Goal: Navigation & Orientation: Find specific page/section

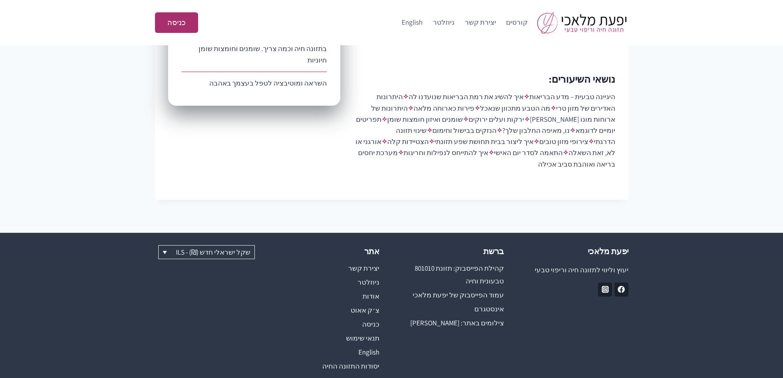
scroll to position [651, 0]
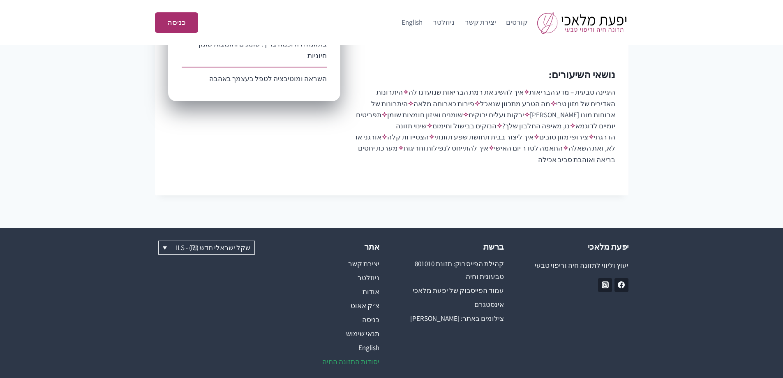
click at [367, 355] on link "יסודות התזונה החיה" at bounding box center [329, 362] width 100 height 14
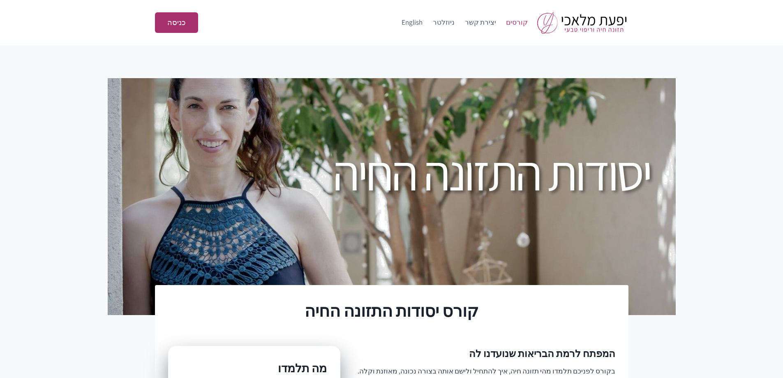
click at [521, 23] on link "קורסים" at bounding box center [517, 23] width 32 height 20
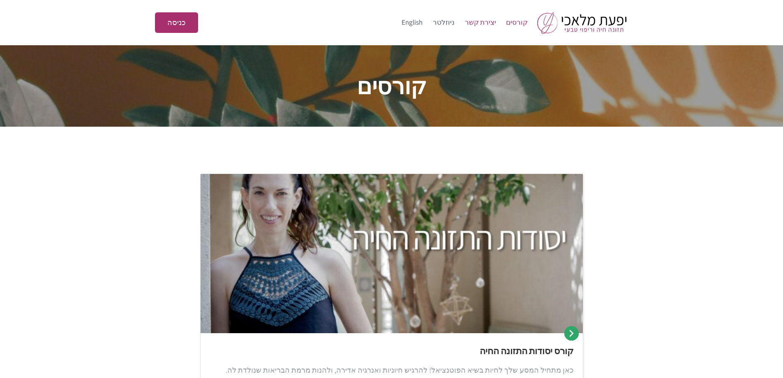
click at [486, 24] on link "יצירת קשר" at bounding box center [479, 23] width 41 height 20
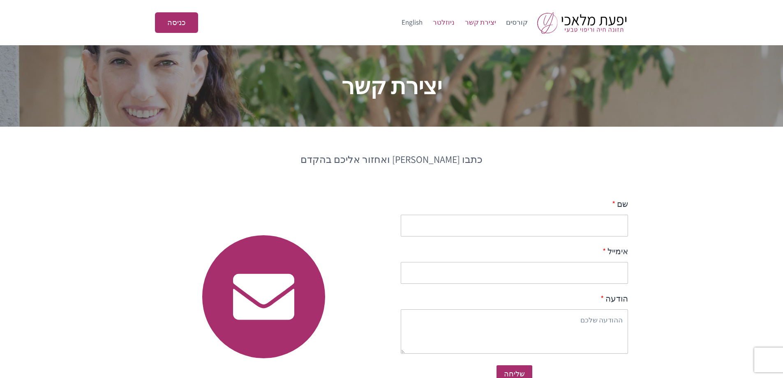
click at [457, 22] on link "ניוזלטר" at bounding box center [444, 23] width 32 height 20
